Goal: Task Accomplishment & Management: Manage account settings

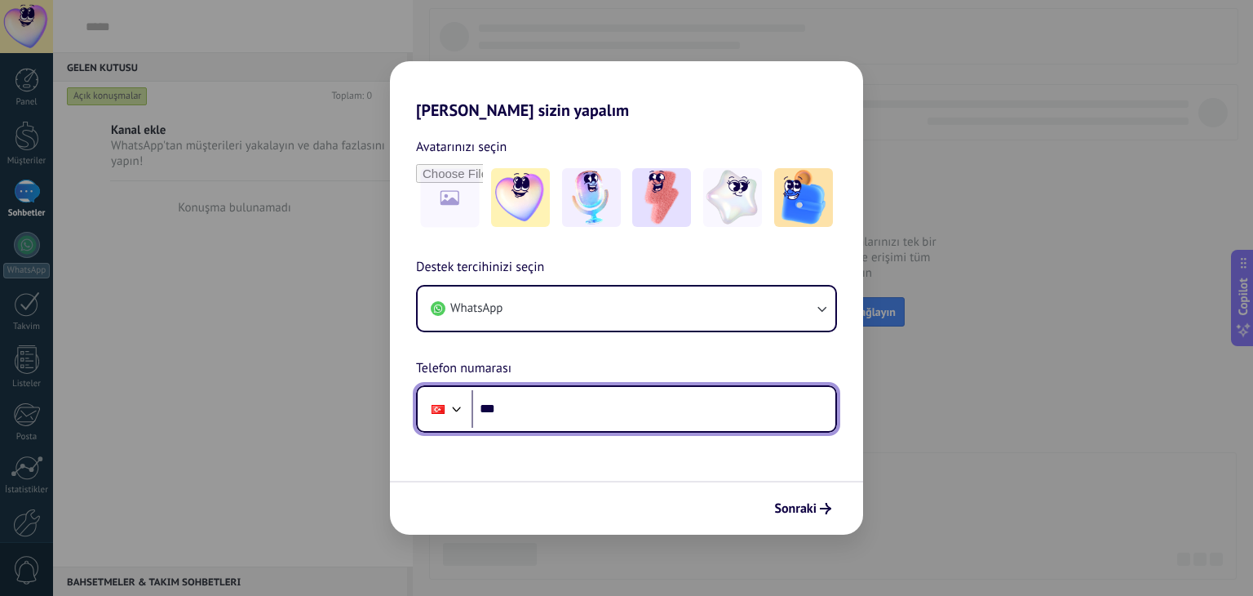
click at [589, 405] on input "***" at bounding box center [654, 409] width 364 height 38
type input "**********"
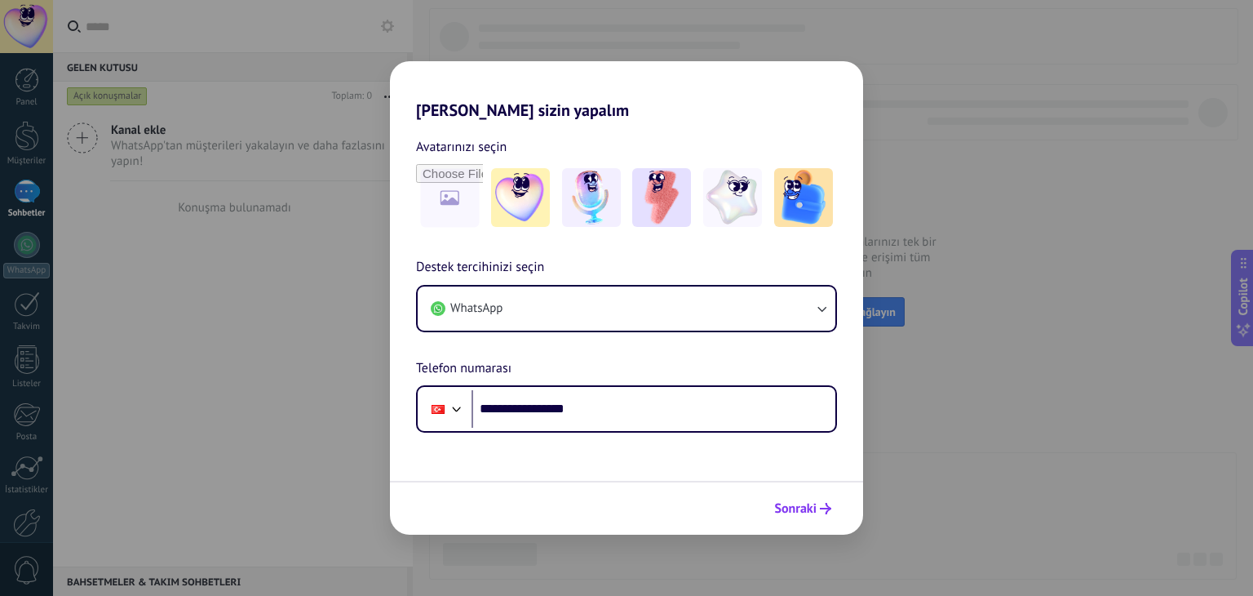
click at [790, 503] on span "Sonraki" at bounding box center [795, 508] width 42 height 11
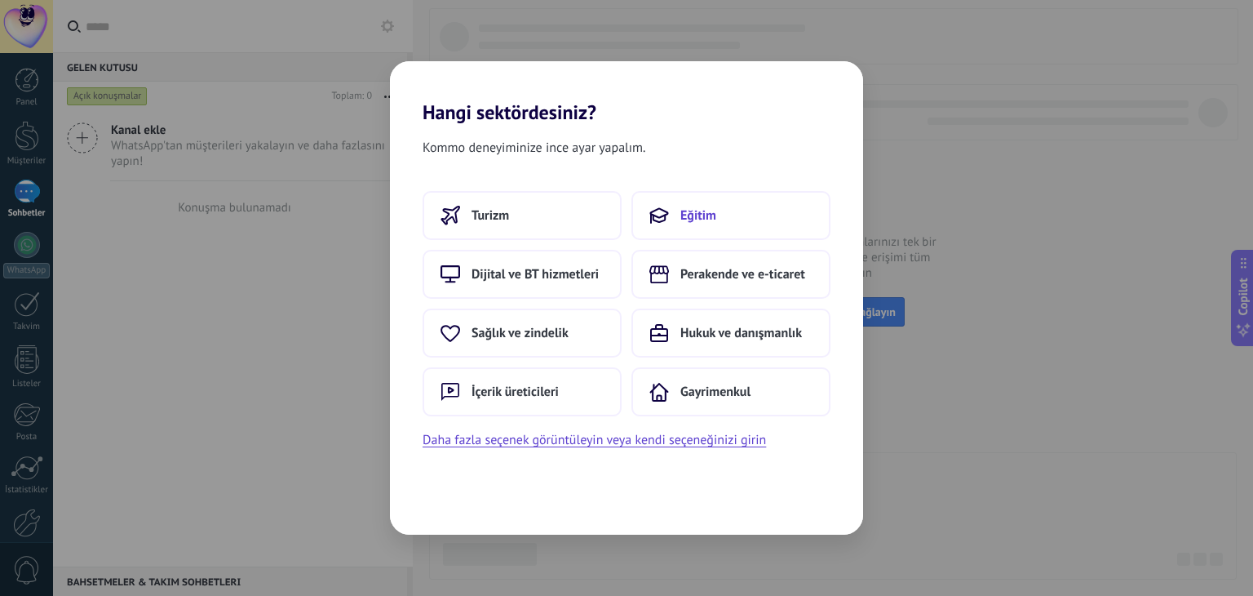
click at [675, 217] on button "Eğitim" at bounding box center [730, 215] width 199 height 49
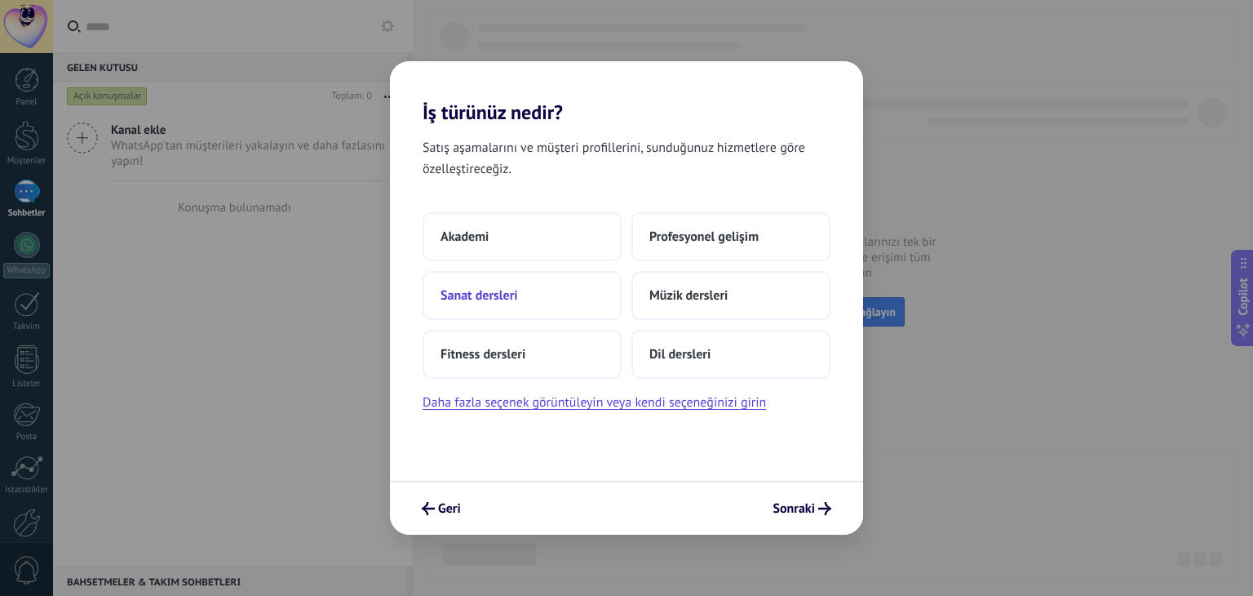
click at [505, 296] on span "Sanat dersleri" at bounding box center [479, 295] width 77 height 16
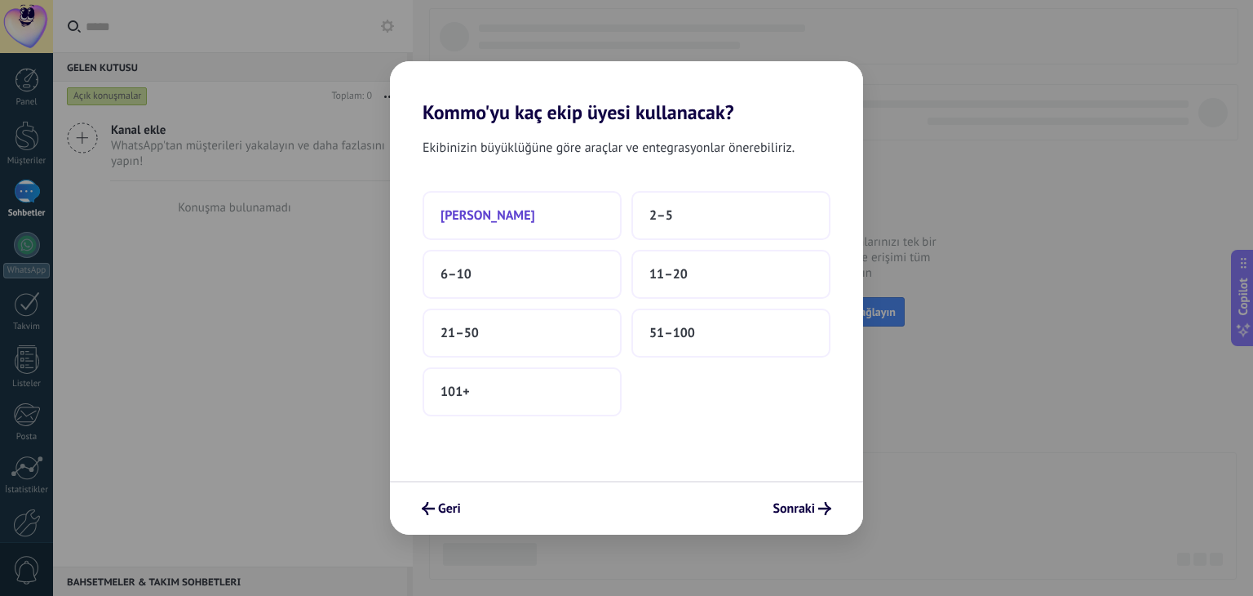
click at [545, 229] on button "[PERSON_NAME]" at bounding box center [522, 215] width 199 height 49
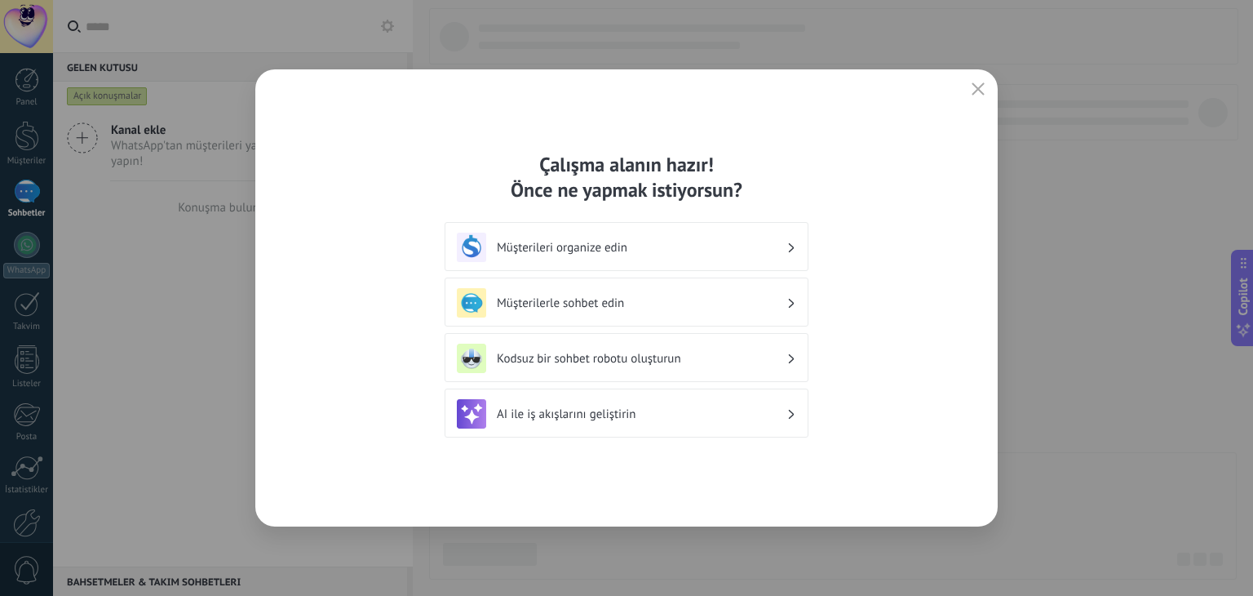
click at [609, 313] on div "Müşterilerle sohbet edin" at bounding box center [626, 302] width 339 height 29
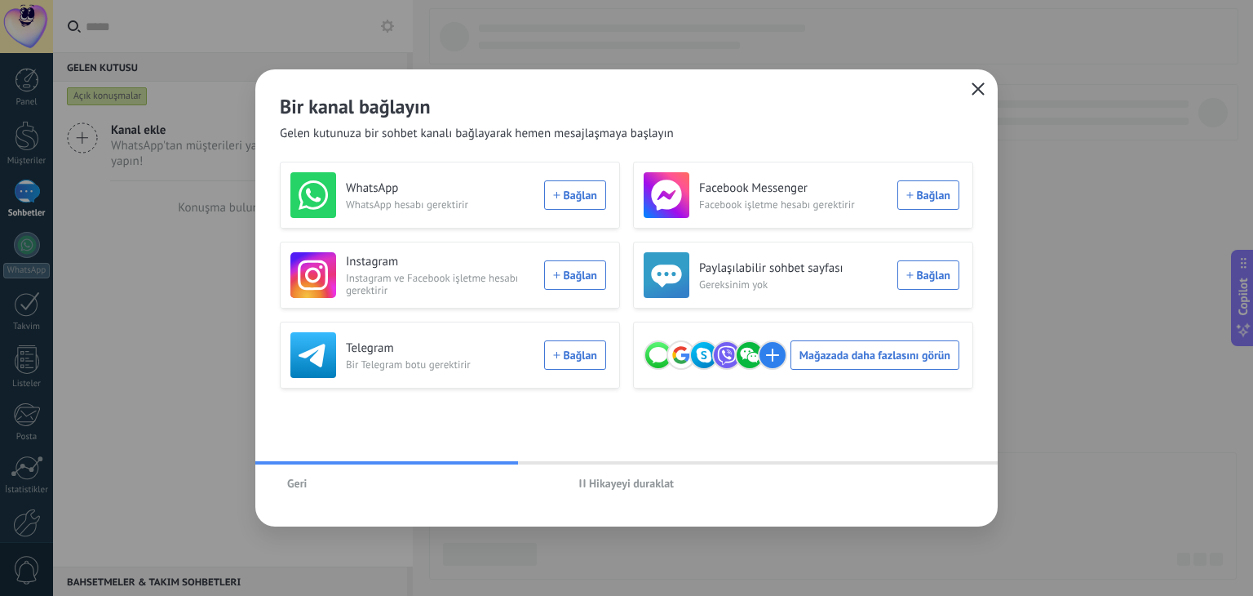
click at [977, 92] on icon "button" at bounding box center [978, 88] width 13 height 13
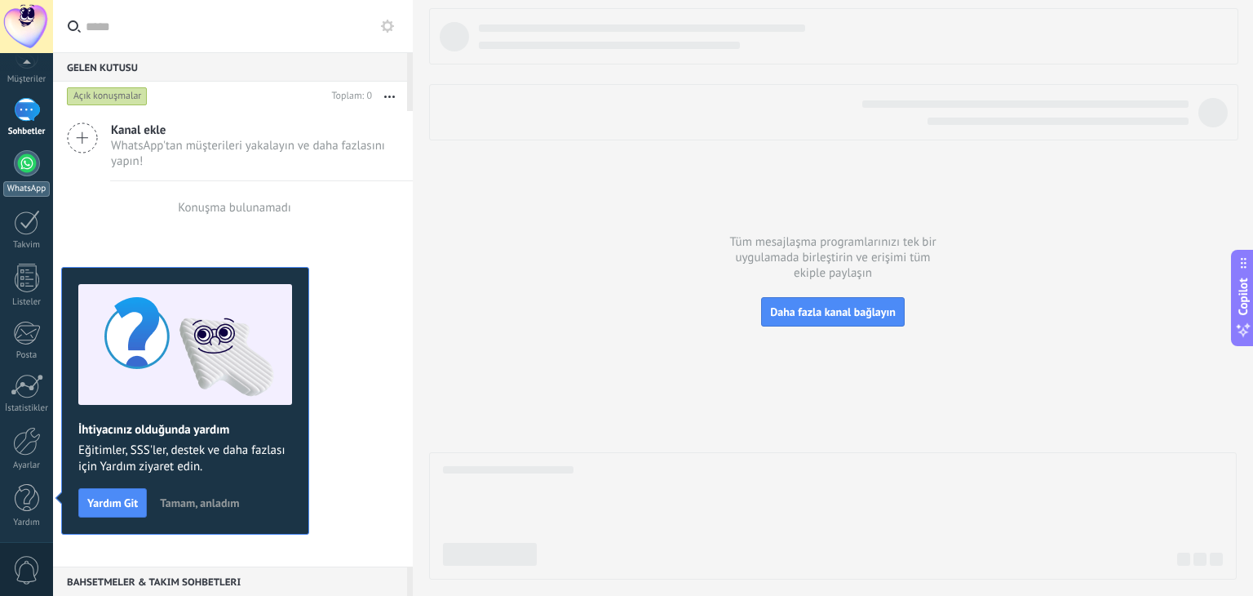
scroll to position [82, 0]
click at [26, 186] on div "WhatsApp" at bounding box center [26, 187] width 46 height 15
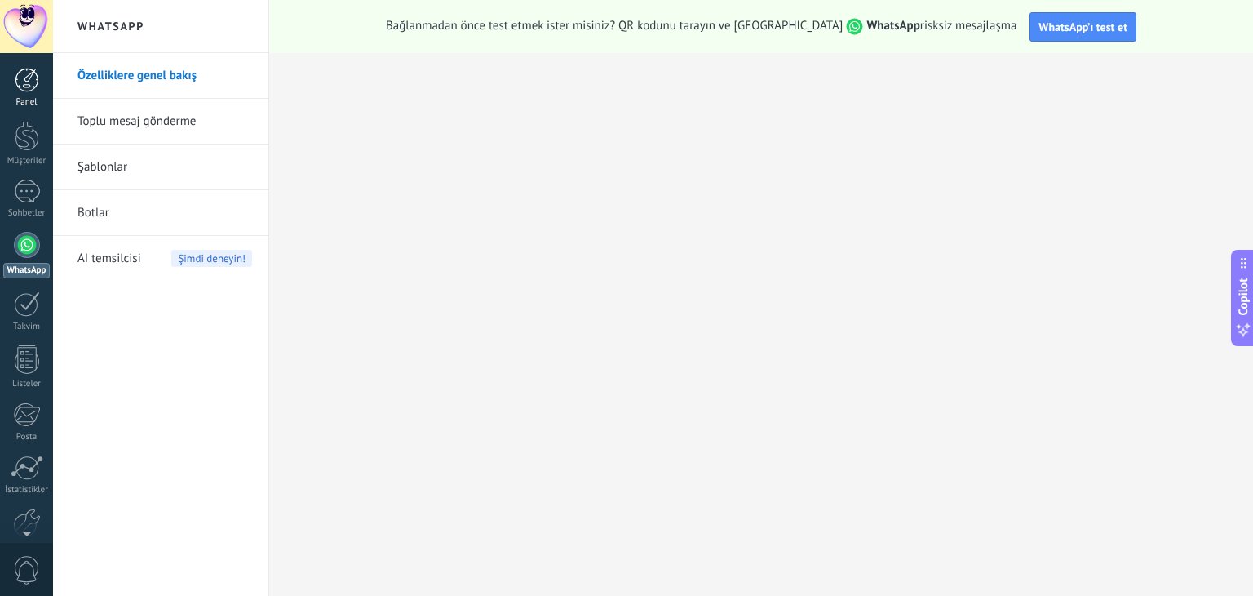
click at [15, 91] on div at bounding box center [27, 80] width 24 height 24
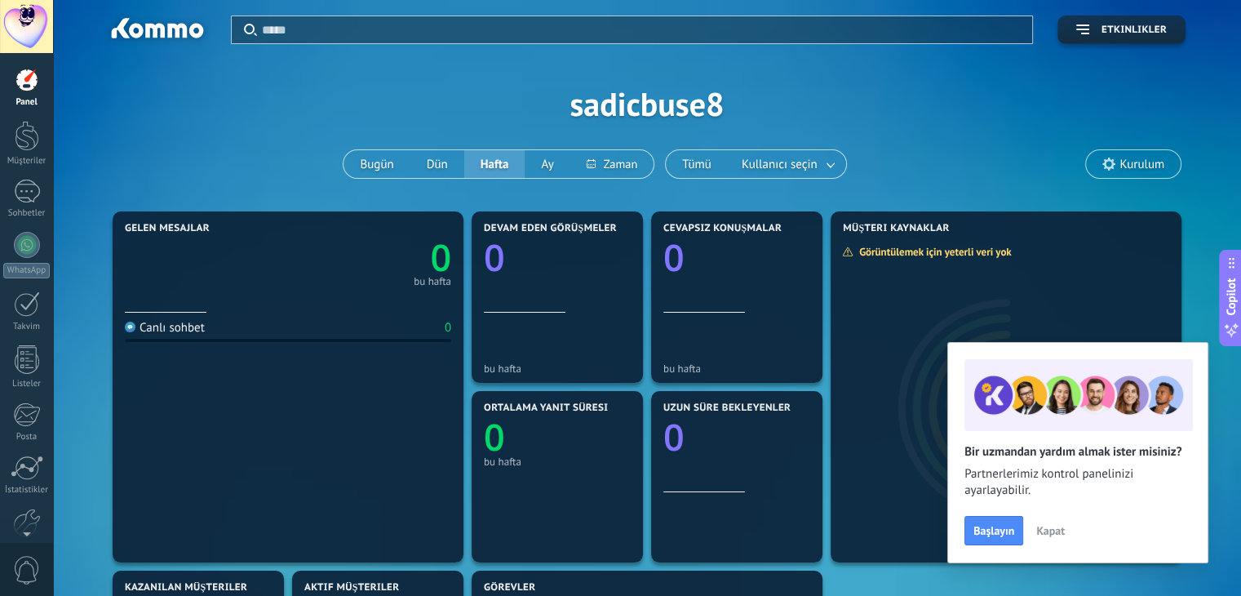
click at [1126, 165] on span "Kurulum" at bounding box center [1141, 164] width 45 height 14
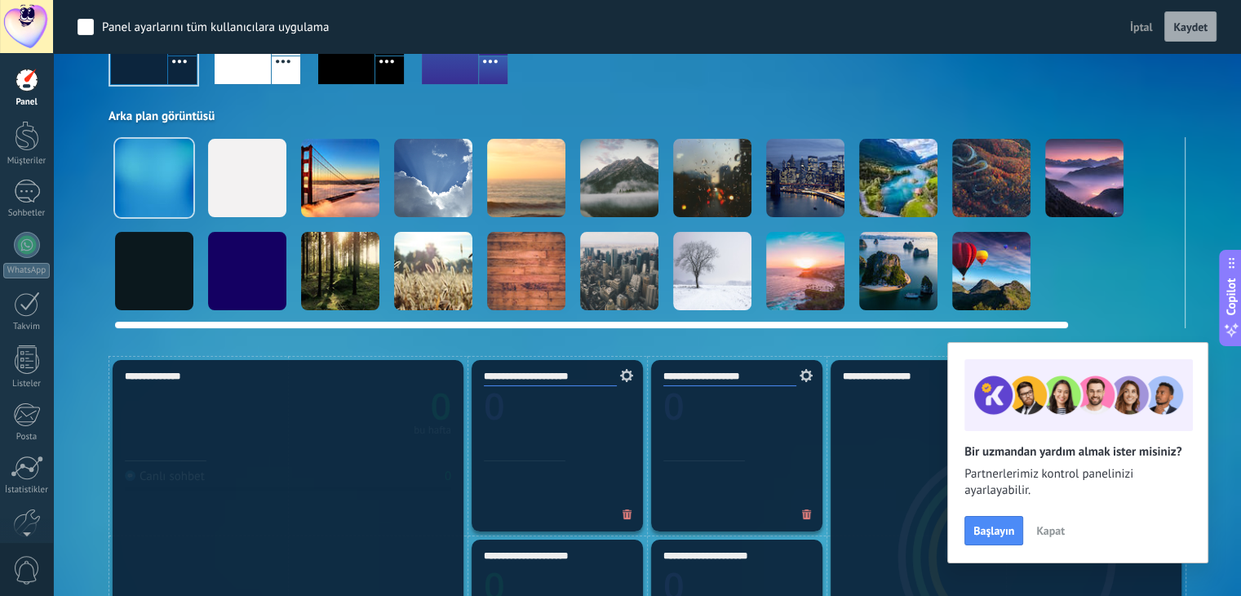
scroll to position [201, 0]
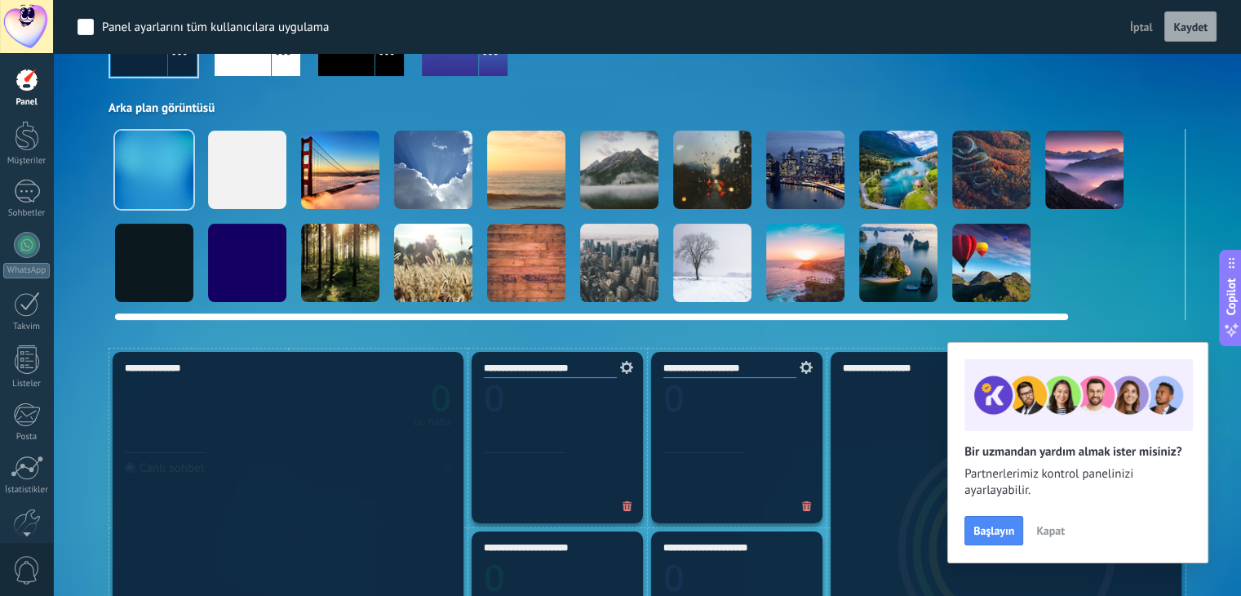
click at [730, 253] on div at bounding box center [712, 263] width 78 height 78
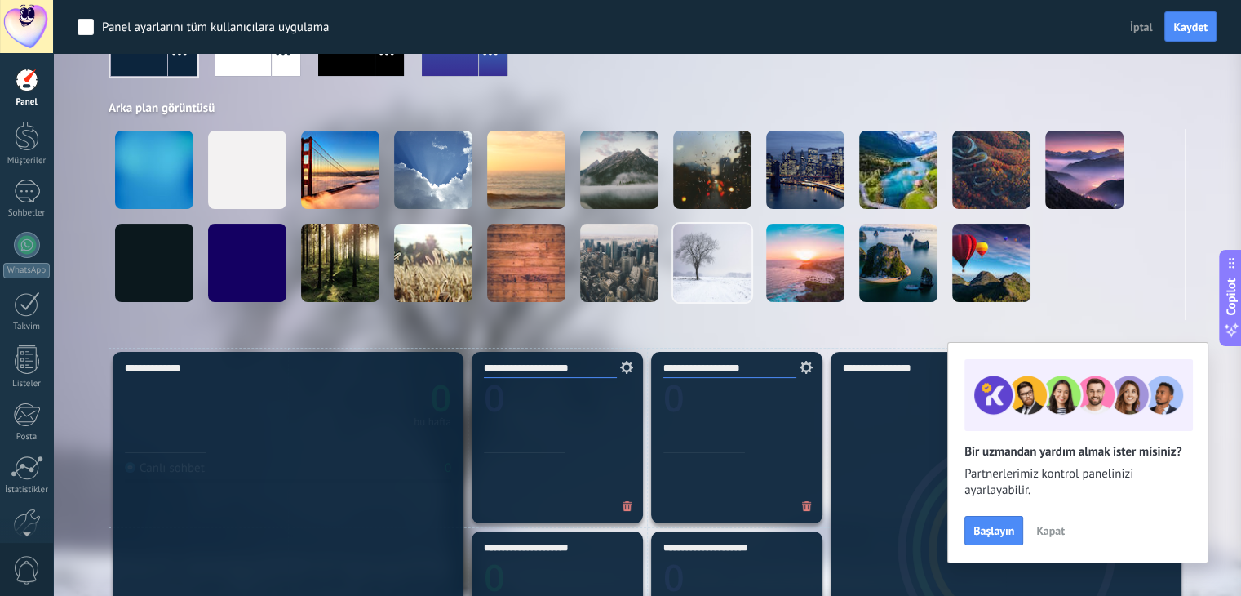
scroll to position [0, 0]
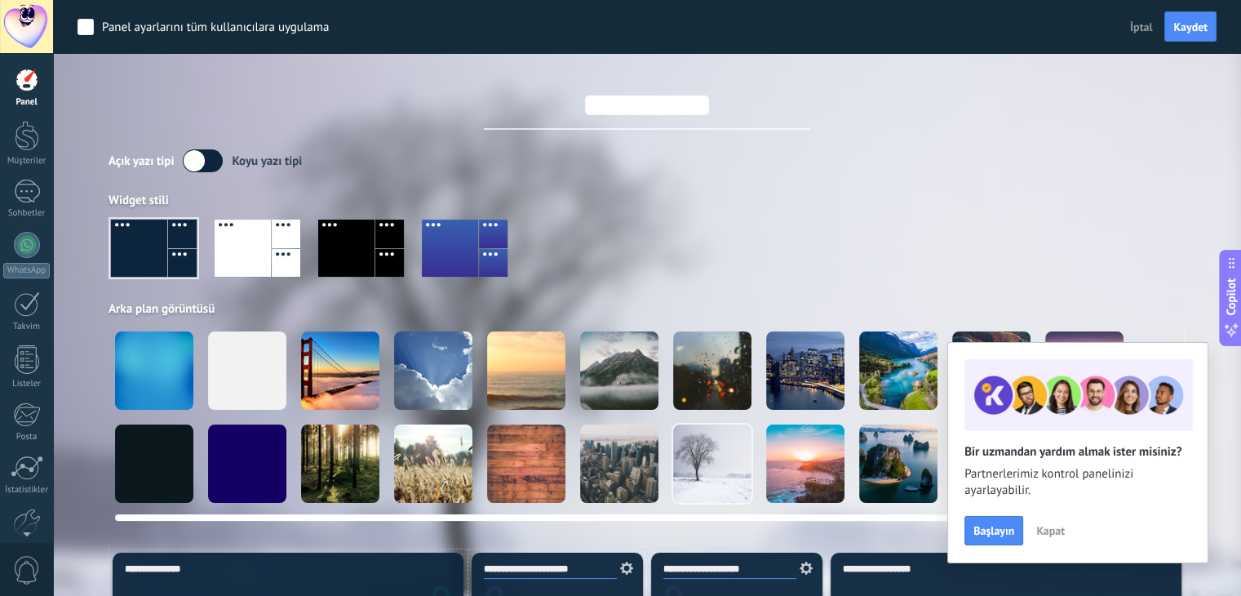
click at [609, 387] on div at bounding box center [619, 370] width 78 height 78
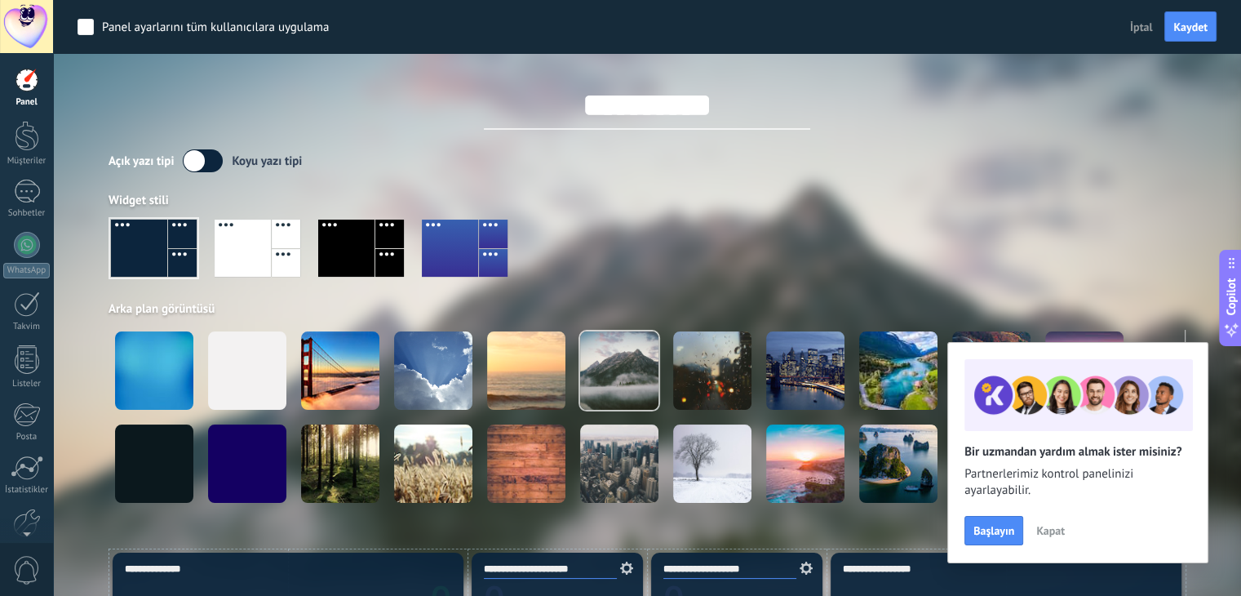
click at [1049, 526] on span "Kapat" at bounding box center [1050, 530] width 29 height 11
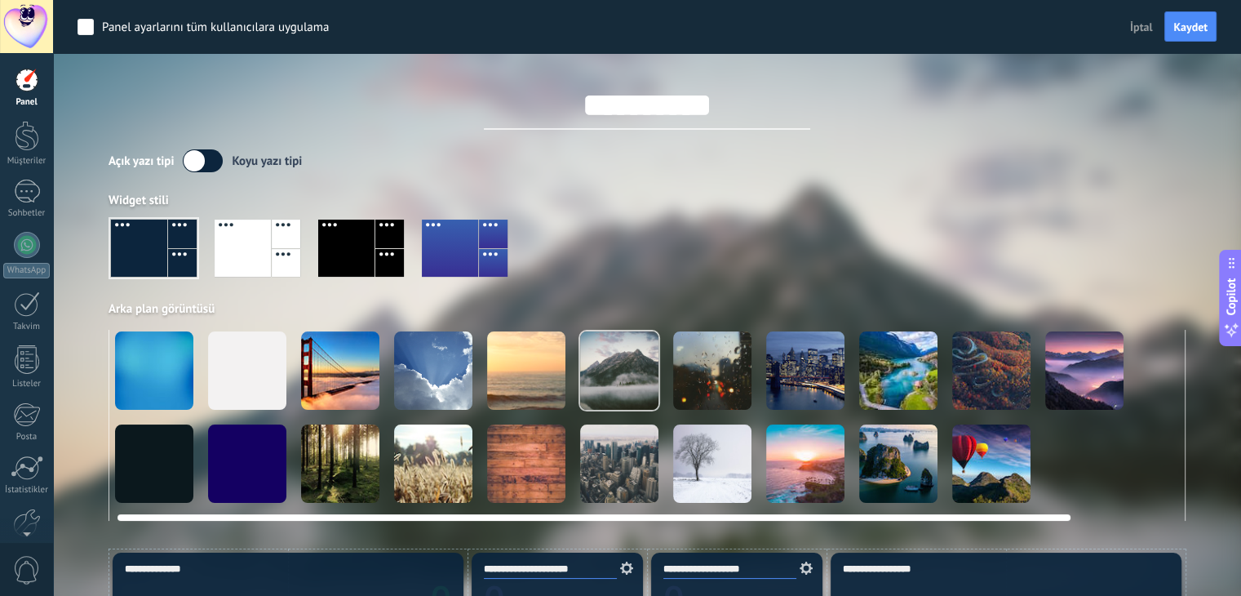
scroll to position [0, 126]
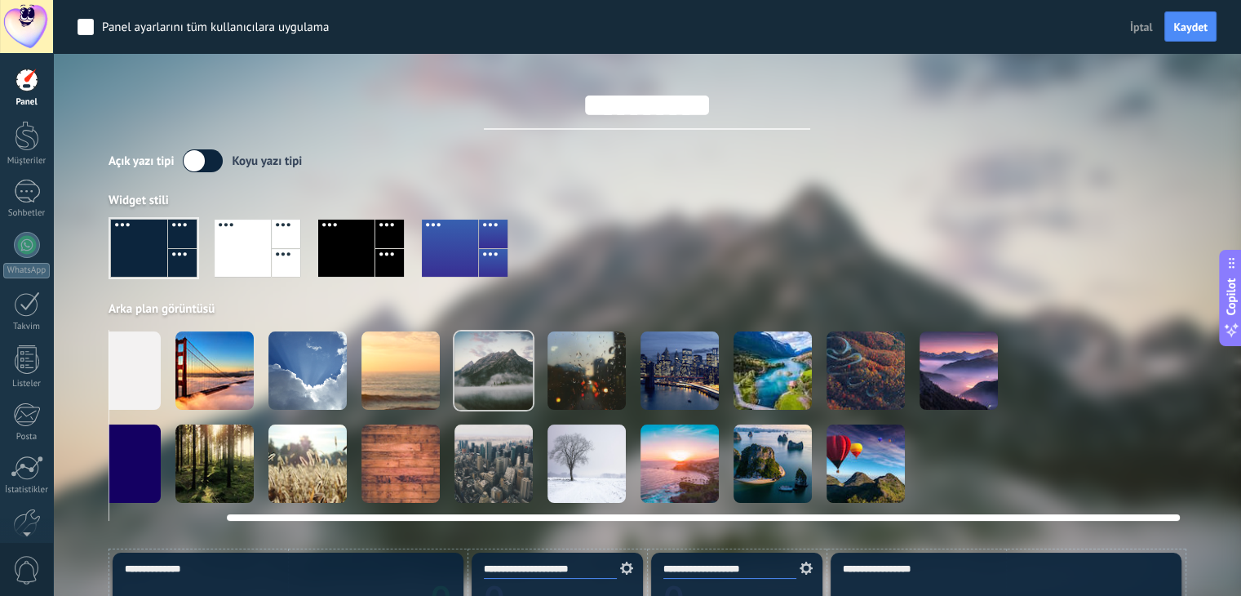
click at [861, 435] on div at bounding box center [865, 463] width 78 height 78
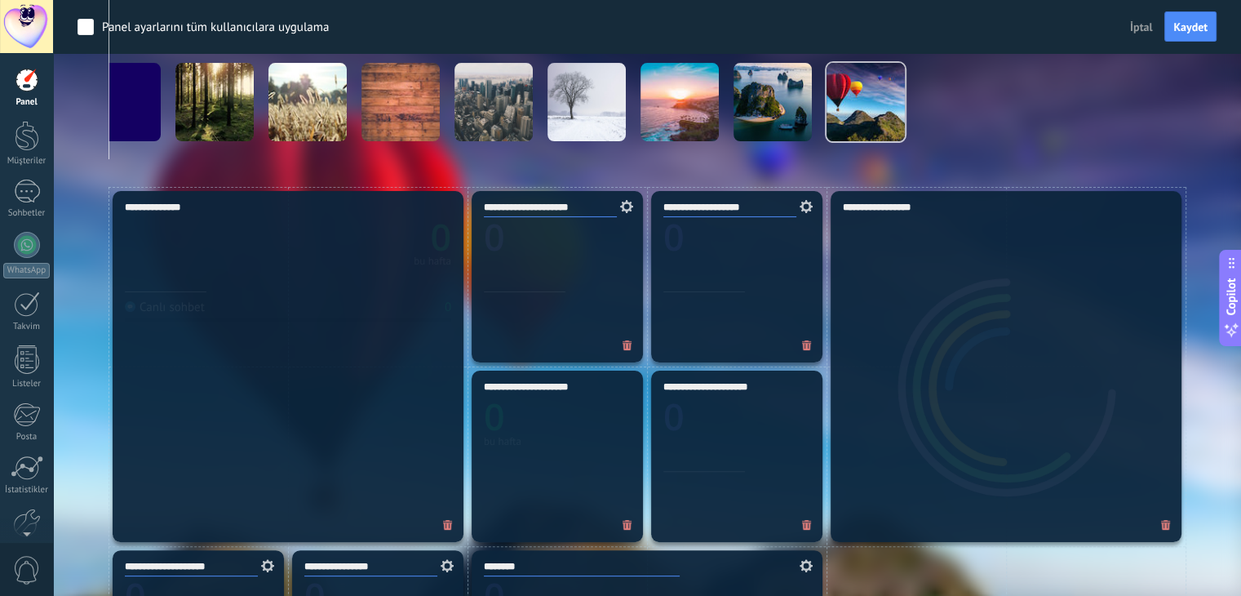
scroll to position [0, 0]
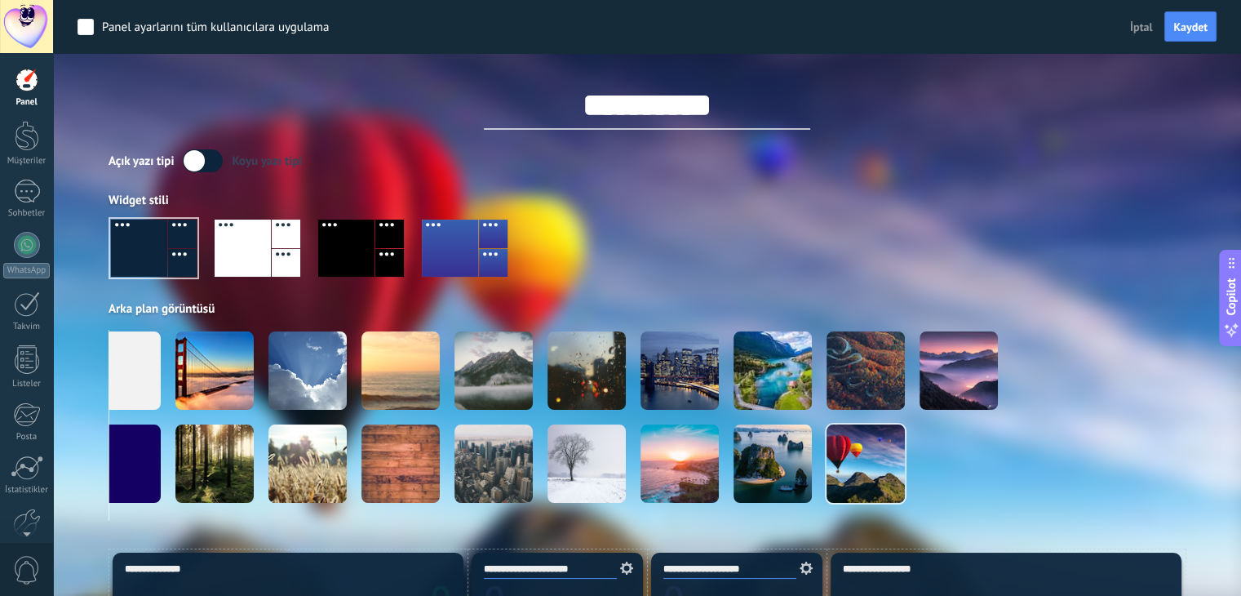
click at [19, 11] on div at bounding box center [26, 26] width 53 height 53
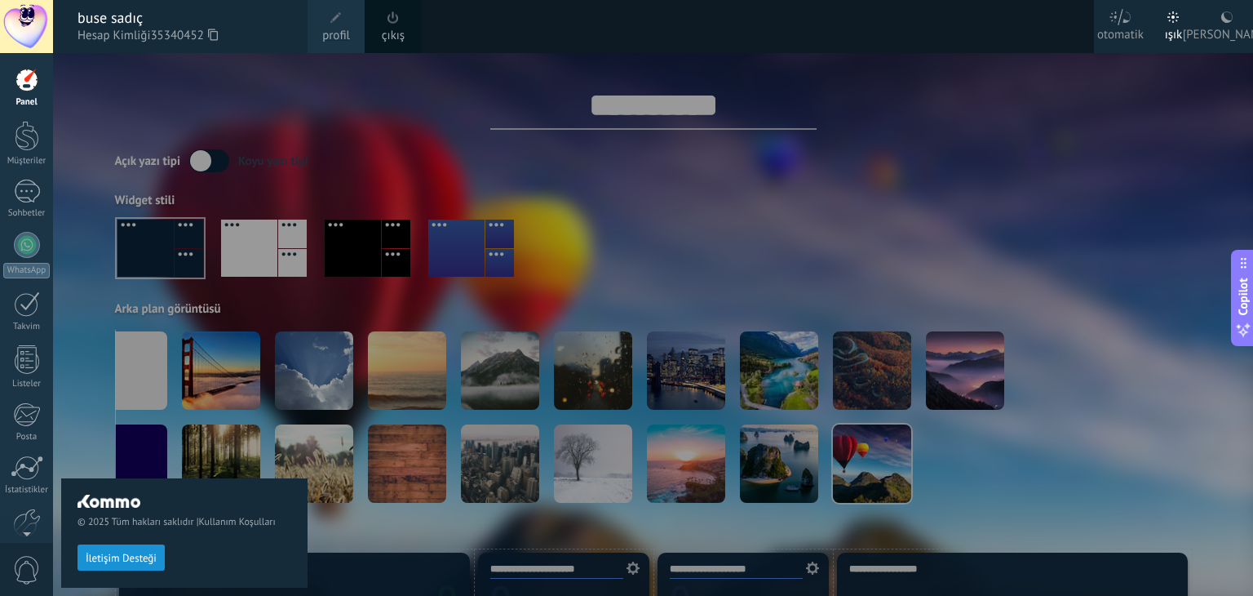
click at [335, 27] on span "profil" at bounding box center [336, 36] width 28 height 18
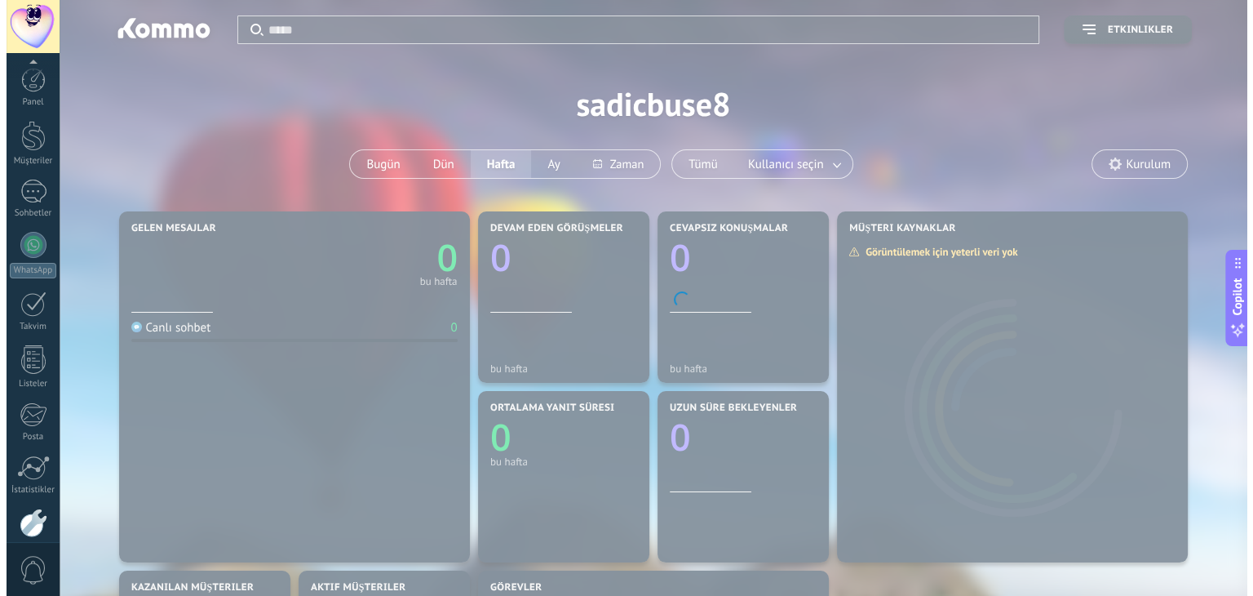
scroll to position [82, 0]
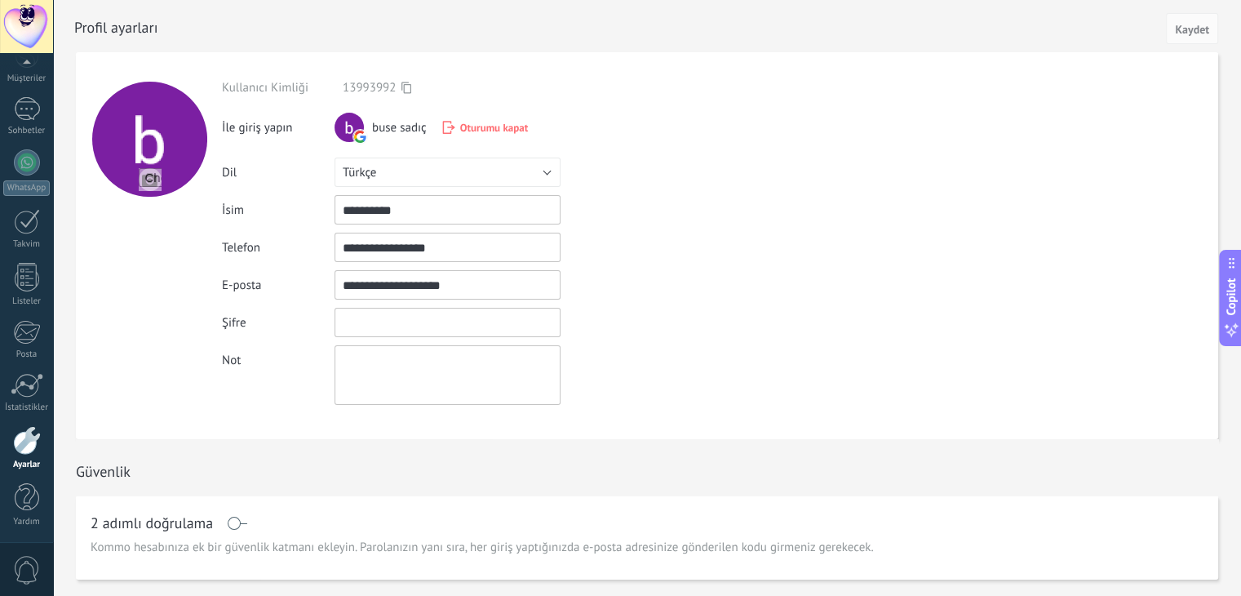
click at [405, 326] on input "textbox" at bounding box center [447, 322] width 226 height 29
click at [466, 126] on span "Oturumu kapat" at bounding box center [494, 128] width 68 height 14
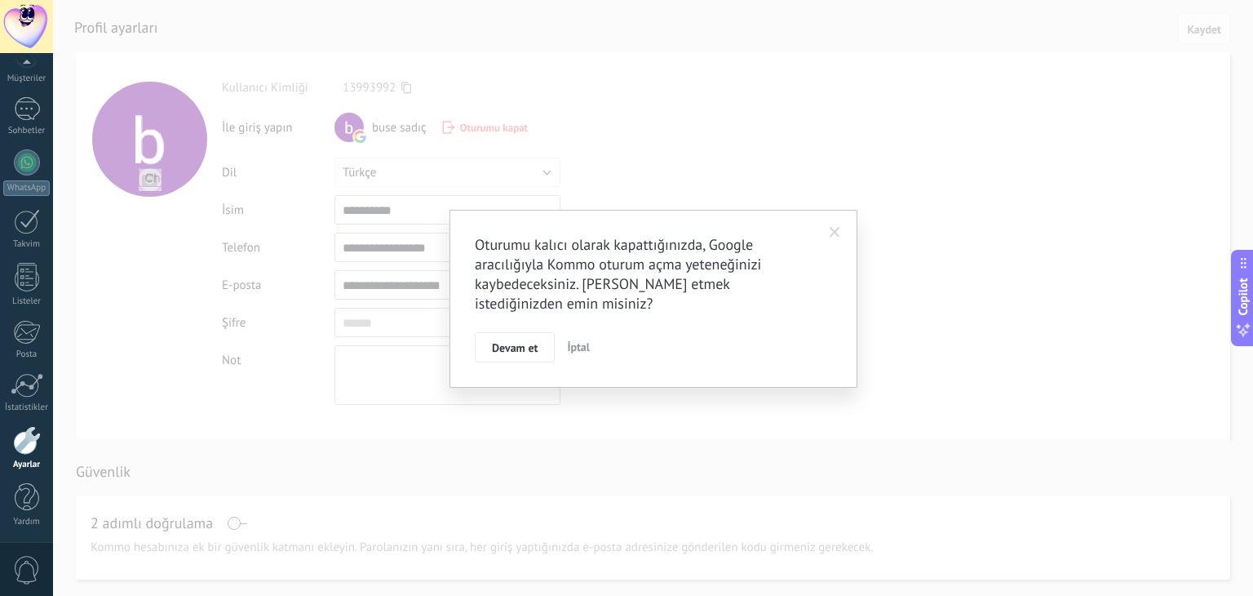
click at [571, 346] on span "İptal" at bounding box center [578, 346] width 23 height 15
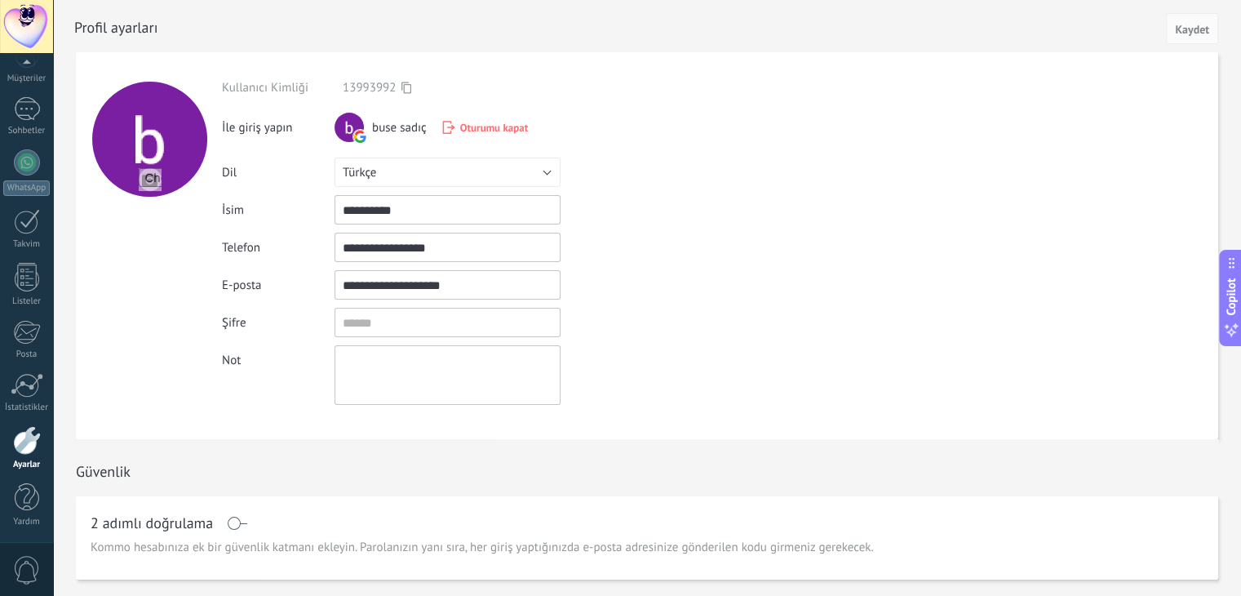
click at [485, 145] on div "buse sadıç Oturumu kapat" at bounding box center [447, 131] width 226 height 36
click at [483, 131] on span "Oturumu kapat" at bounding box center [494, 128] width 68 height 14
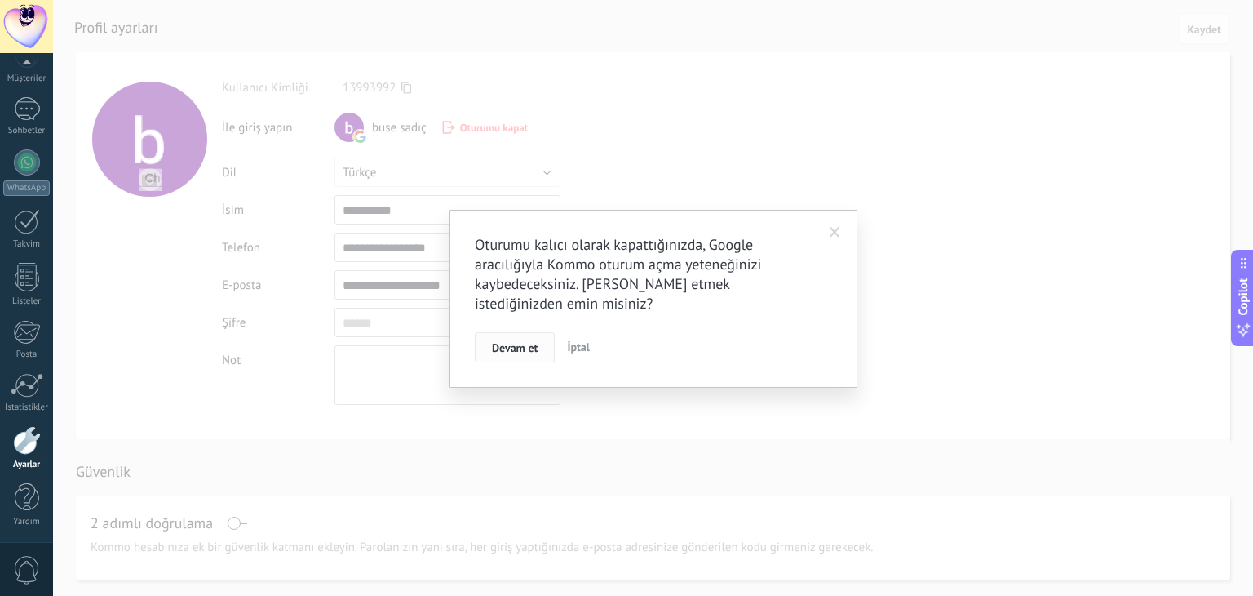
click at [509, 350] on span "Devam et" at bounding box center [515, 347] width 46 height 11
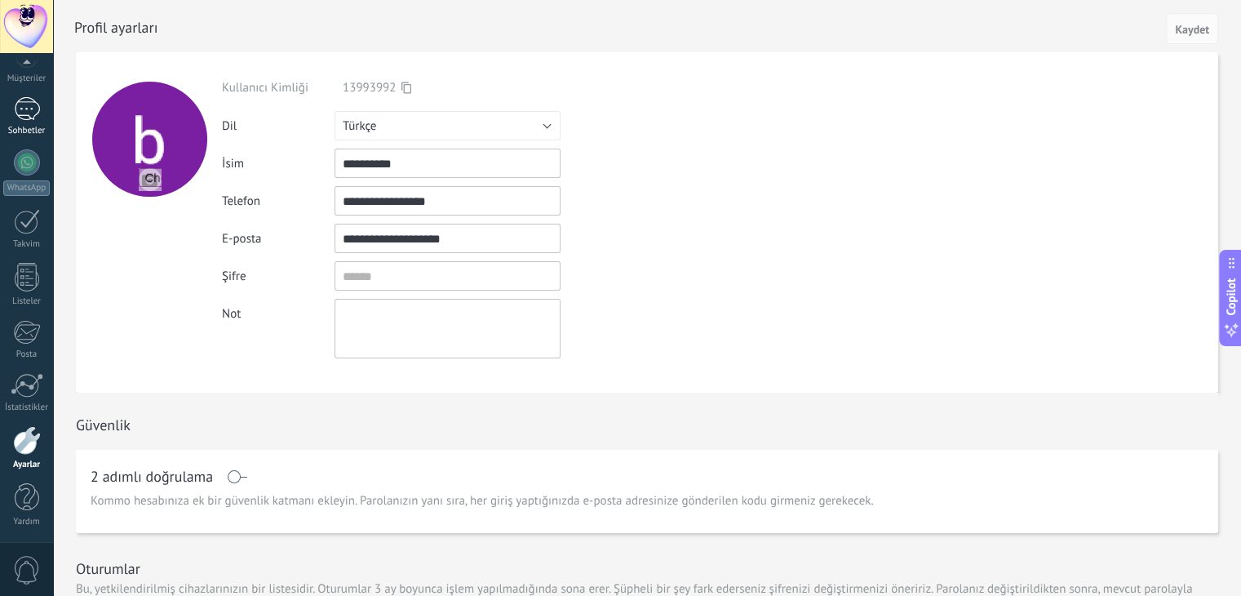
click at [16, 98] on div at bounding box center [27, 109] width 26 height 24
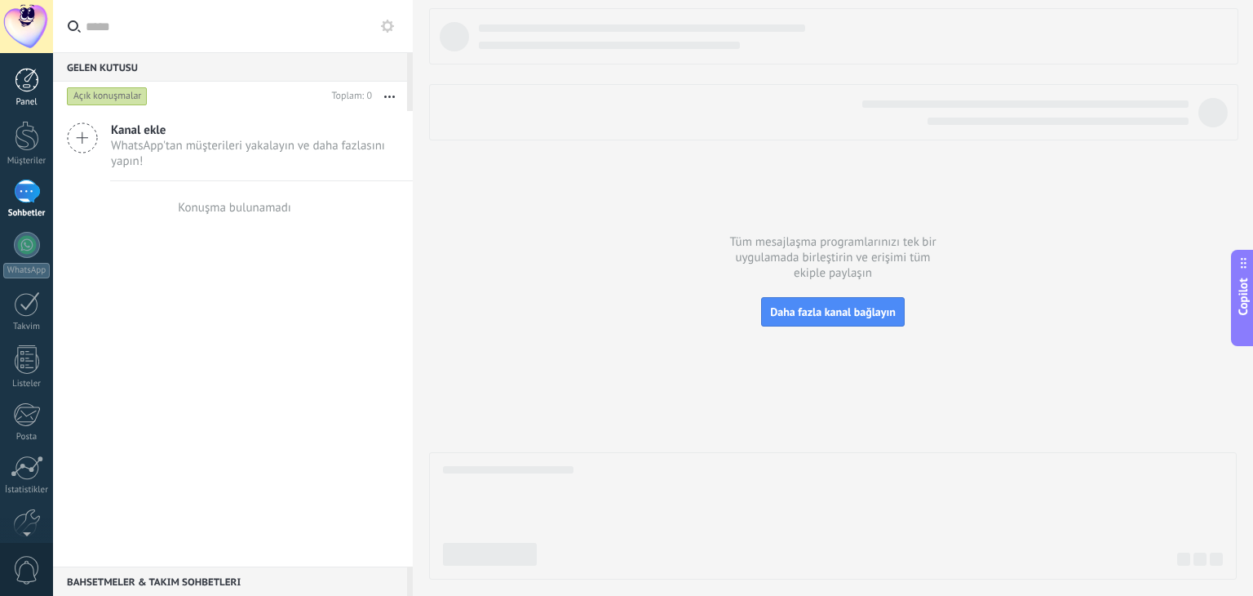
click at [16, 92] on link "Panel" at bounding box center [26, 88] width 53 height 40
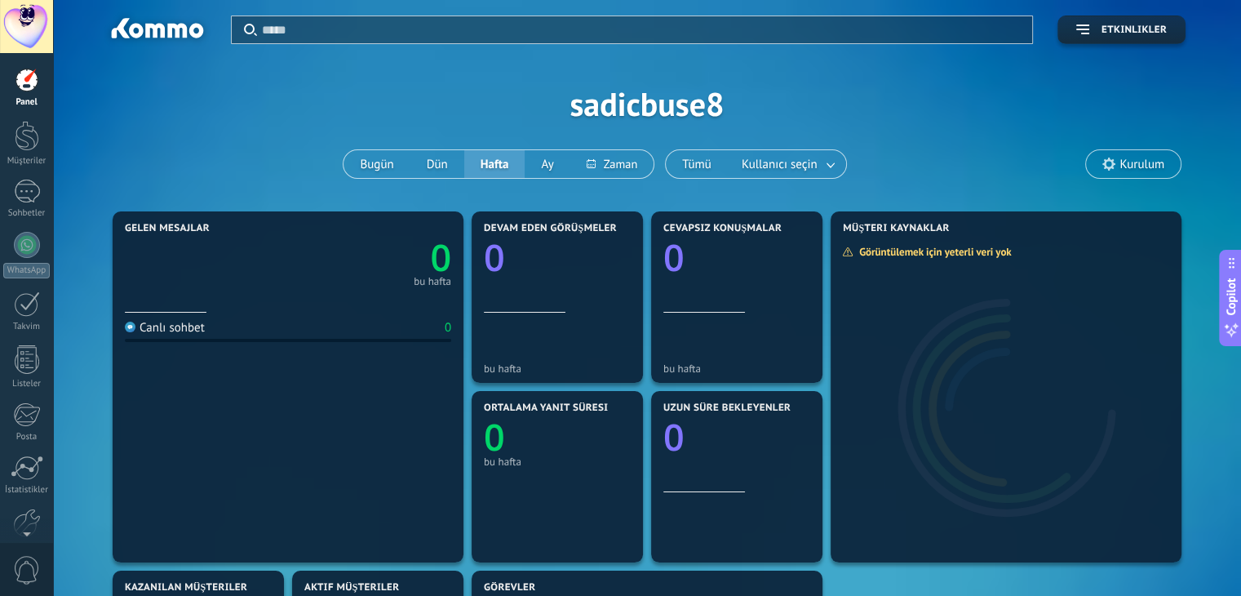
click at [19, 20] on div at bounding box center [26, 26] width 53 height 53
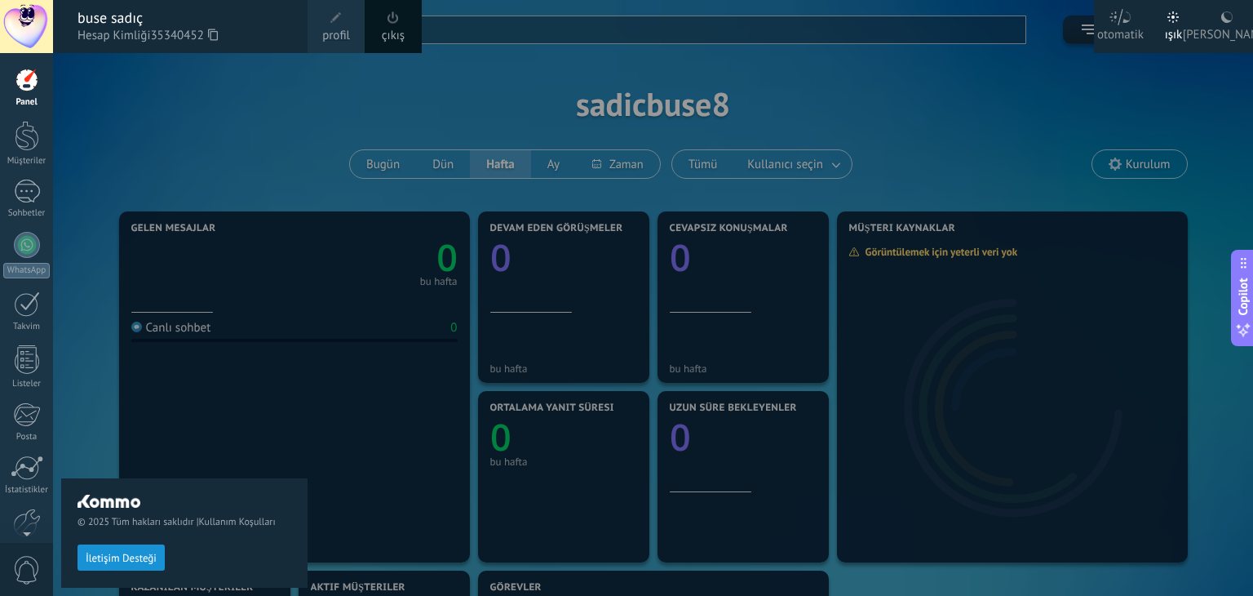
click at [397, 16] on span at bounding box center [392, 17] width 11 height 12
